Goal: Task Accomplishment & Management: Use online tool/utility

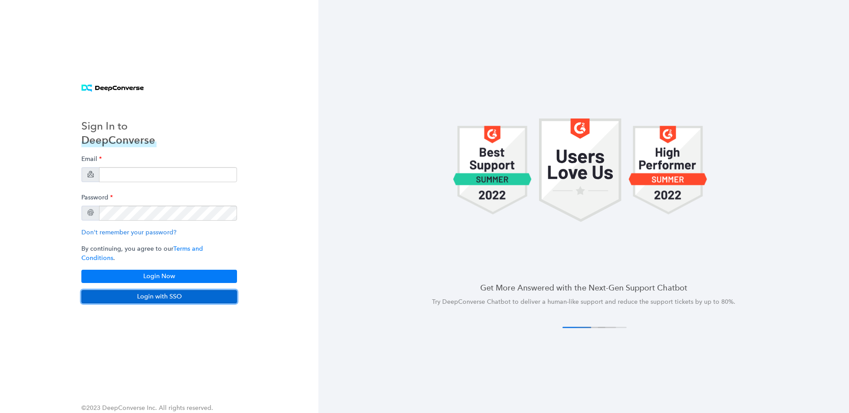
click at [147, 295] on button "Login with SSO" at bounding box center [159, 296] width 156 height 13
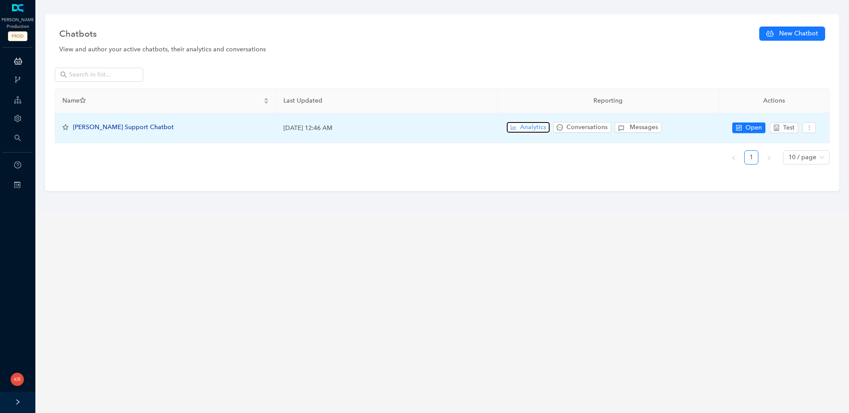
click at [521, 127] on span "Analytics" at bounding box center [533, 127] width 26 height 10
